Goal: Task Accomplishment & Management: Manage account settings

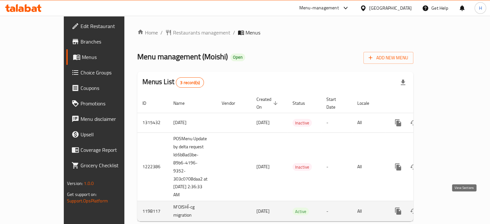
click at [449, 207] on icon "enhanced table" at bounding box center [445, 211] width 8 height 8
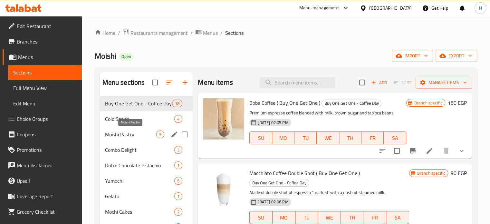
click at [129, 133] on span "Moishi Pastry" at bounding box center [131, 135] width 52 height 8
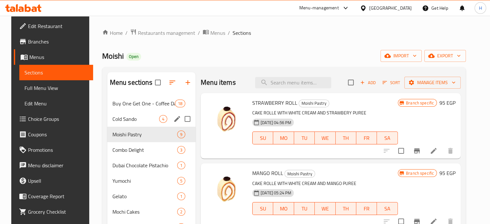
click at [126, 125] on div "Cold [PERSON_NAME] 4" at bounding box center [151, 118] width 88 height 15
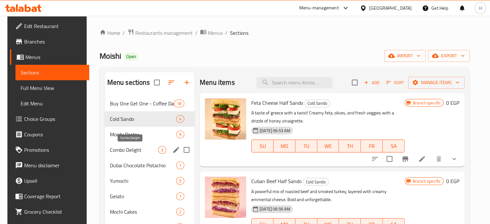
click at [126, 152] on span "Combo Delight" at bounding box center [134, 150] width 48 height 8
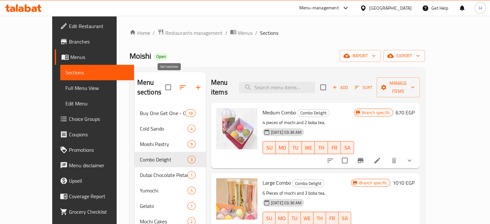
click at [175, 84] on button "button" at bounding box center [182, 87] width 15 height 15
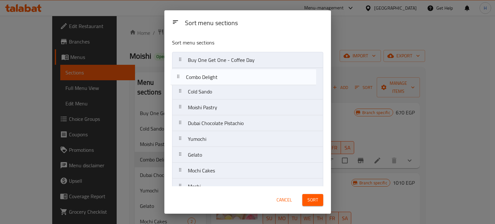
drag, startPoint x: 207, startPoint y: 109, endPoint x: 205, endPoint y: 77, distance: 31.7
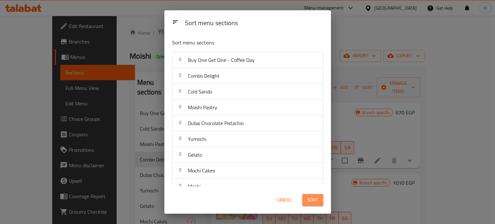
click at [310, 199] on span "Sort" at bounding box center [313, 200] width 11 height 8
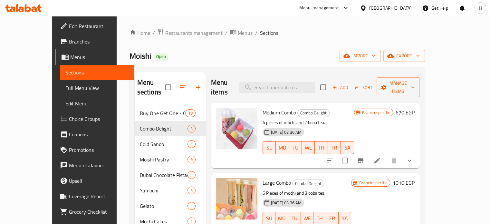
drag, startPoint x: 250, startPoint y: 102, endPoint x: 284, endPoint y: 103, distance: 34.9
click at [284, 108] on span "Medium Combo" at bounding box center [280, 113] width 34 height 10
copy span "Medium Combo"
drag, startPoint x: 277, startPoint y: 174, endPoint x: 249, endPoint y: 173, distance: 28.4
click at [260, 176] on div "Large Combo Combo Delight 6 Pieces of mochi and 3 boba tea. [DATE] 03:36 AM SU …" at bounding box center [307, 206] width 94 height 60
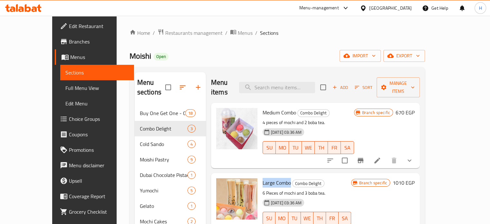
copy span "Large Combo"
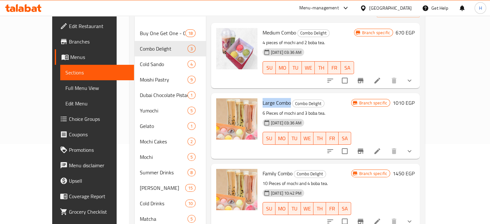
scroll to position [129, 0]
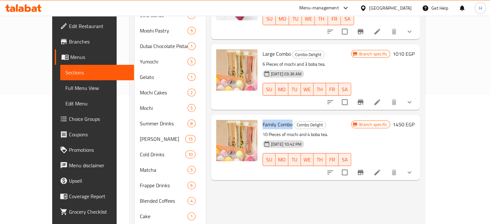
drag, startPoint x: 280, startPoint y: 115, endPoint x: 248, endPoint y: 115, distance: 32.2
click at [260, 117] on div "Family Combo Combo Delight 10 Pieces of mochi and 4 boba tea. [DATE] 10:42 PM S…" at bounding box center [307, 147] width 94 height 60
copy span "Family Combo"
click at [69, 45] on span "Branches" at bounding box center [99, 42] width 60 height 8
